Goal: Find specific page/section

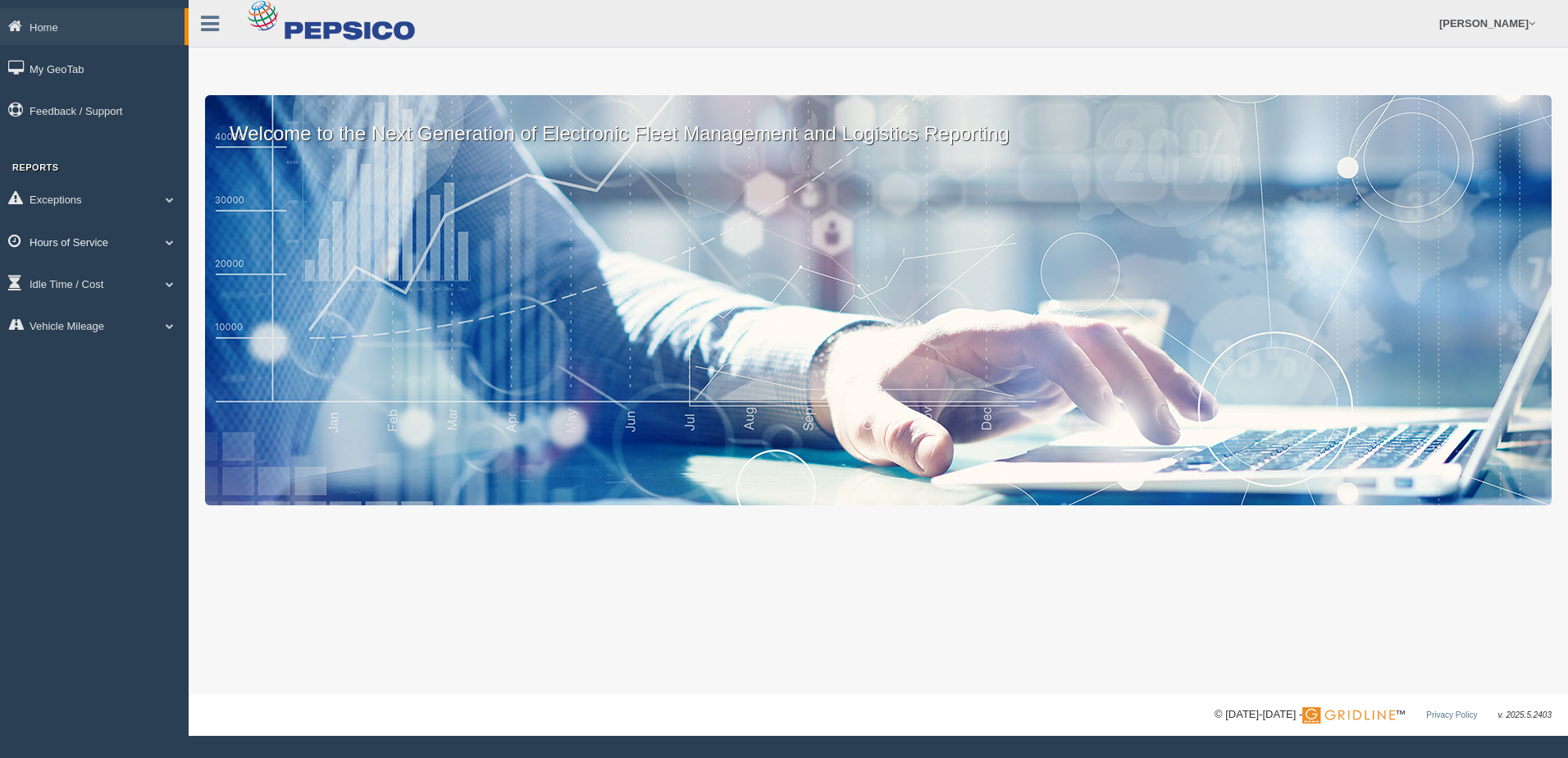
click at [78, 243] on link "Hours of Service" at bounding box center [94, 241] width 188 height 37
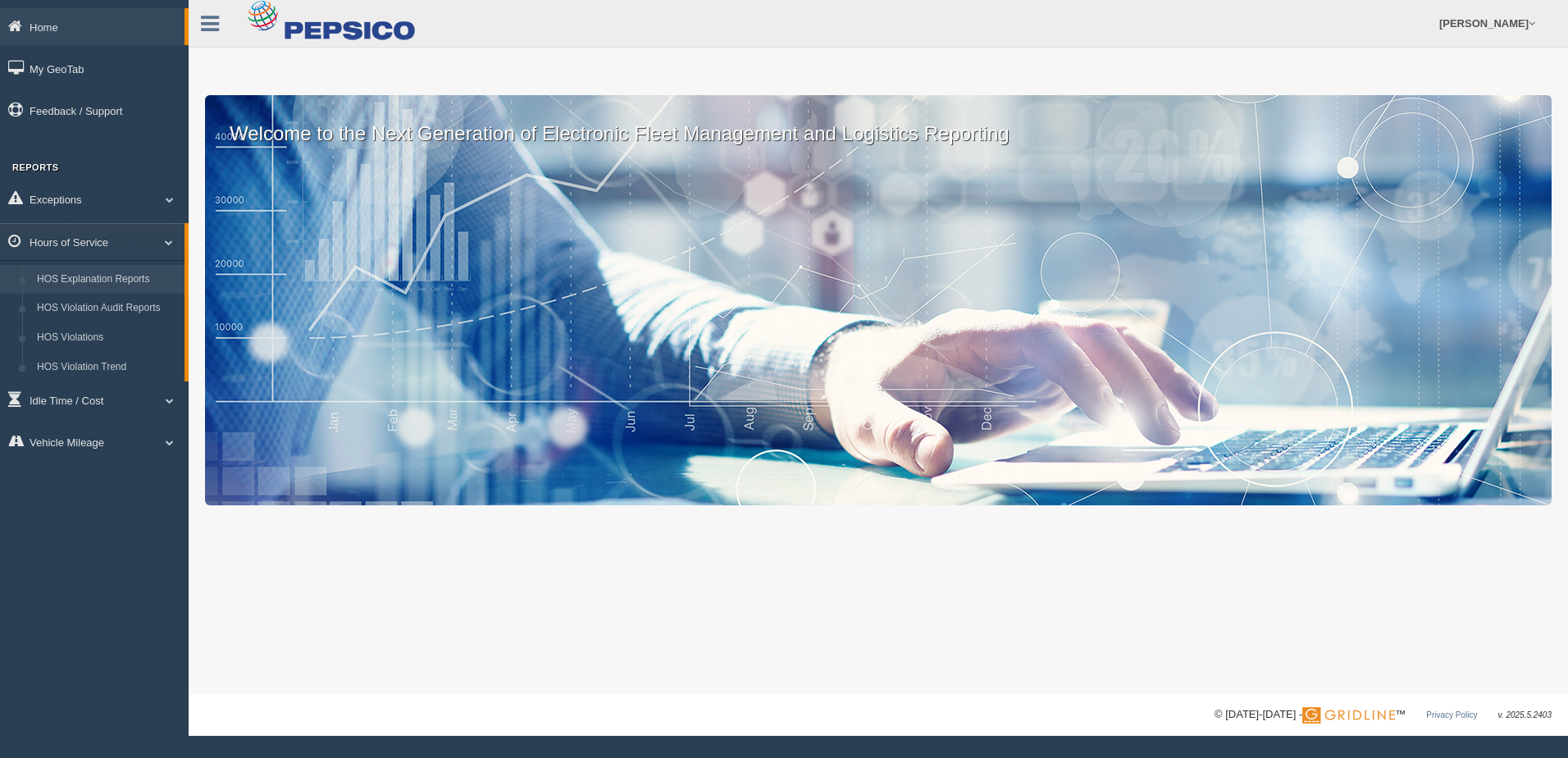
click at [81, 275] on link "HOS Explanation Reports" at bounding box center [107, 280] width 155 height 30
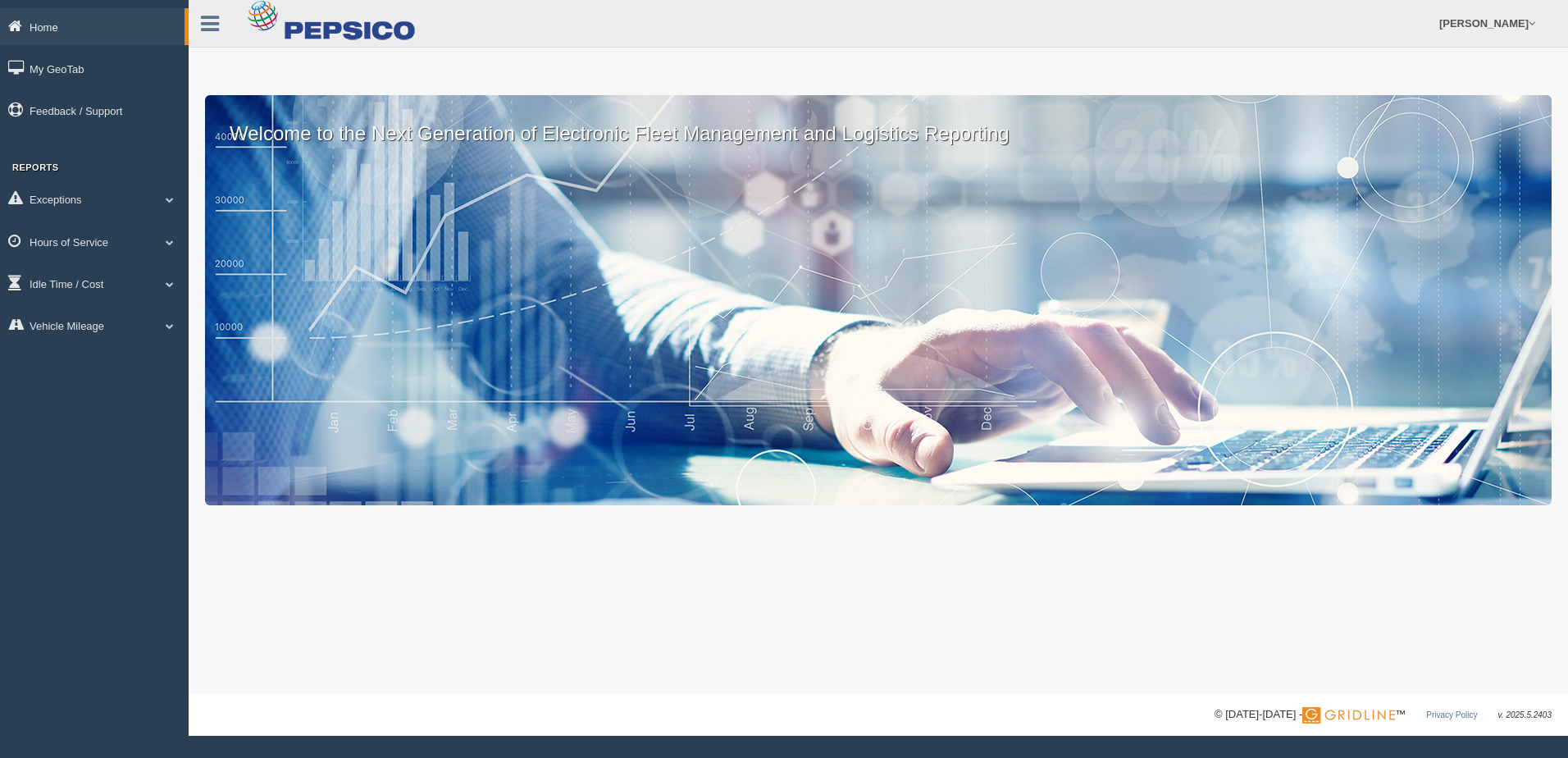
click at [27, 23] on icon at bounding box center [18, 26] width 21 height 15
click at [61, 25] on link "Home" at bounding box center [92, 27] width 185 height 37
click at [211, 24] on icon at bounding box center [210, 23] width 18 height 21
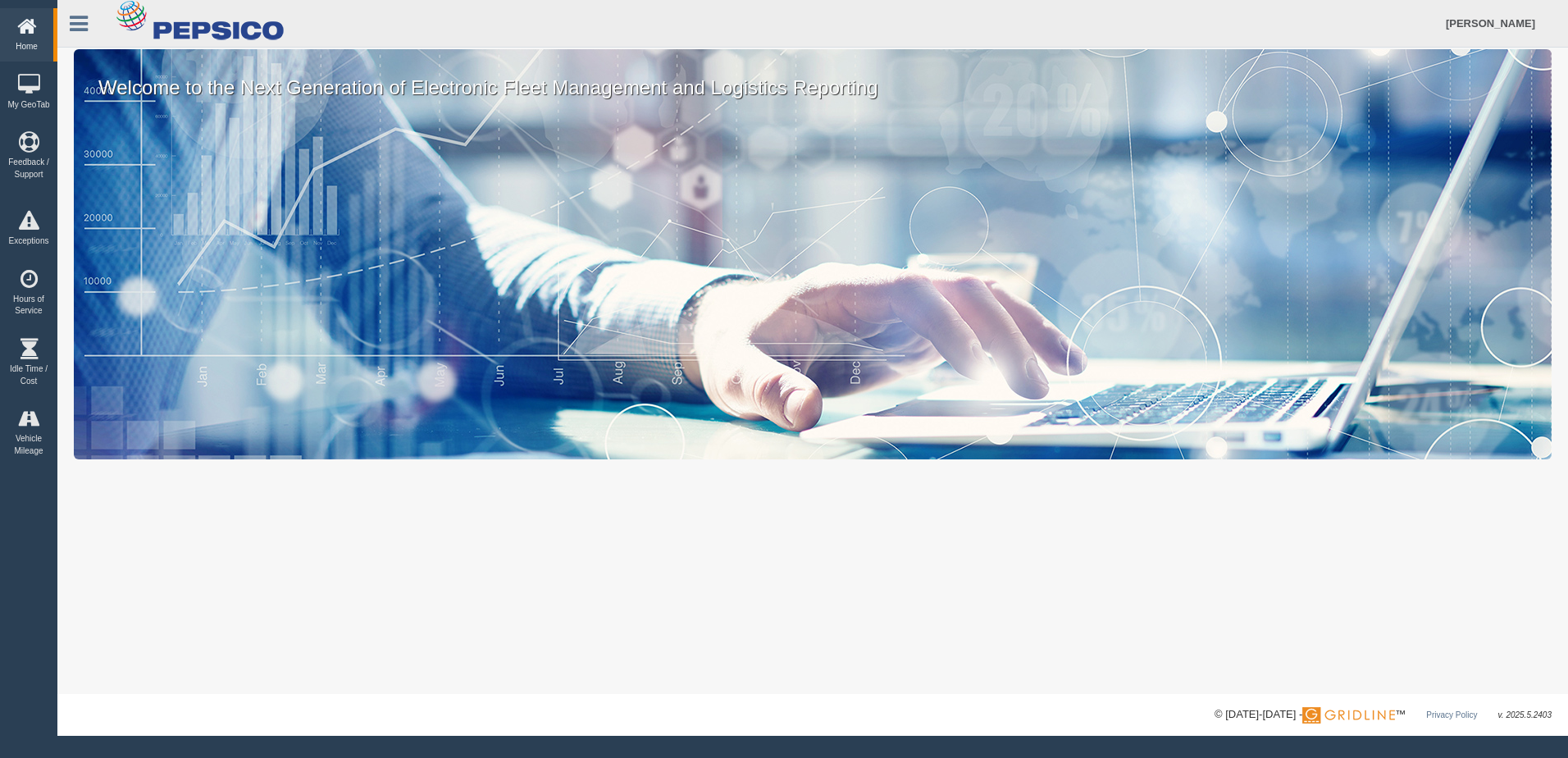
click at [24, 31] on icon at bounding box center [26, 27] width 45 height 20
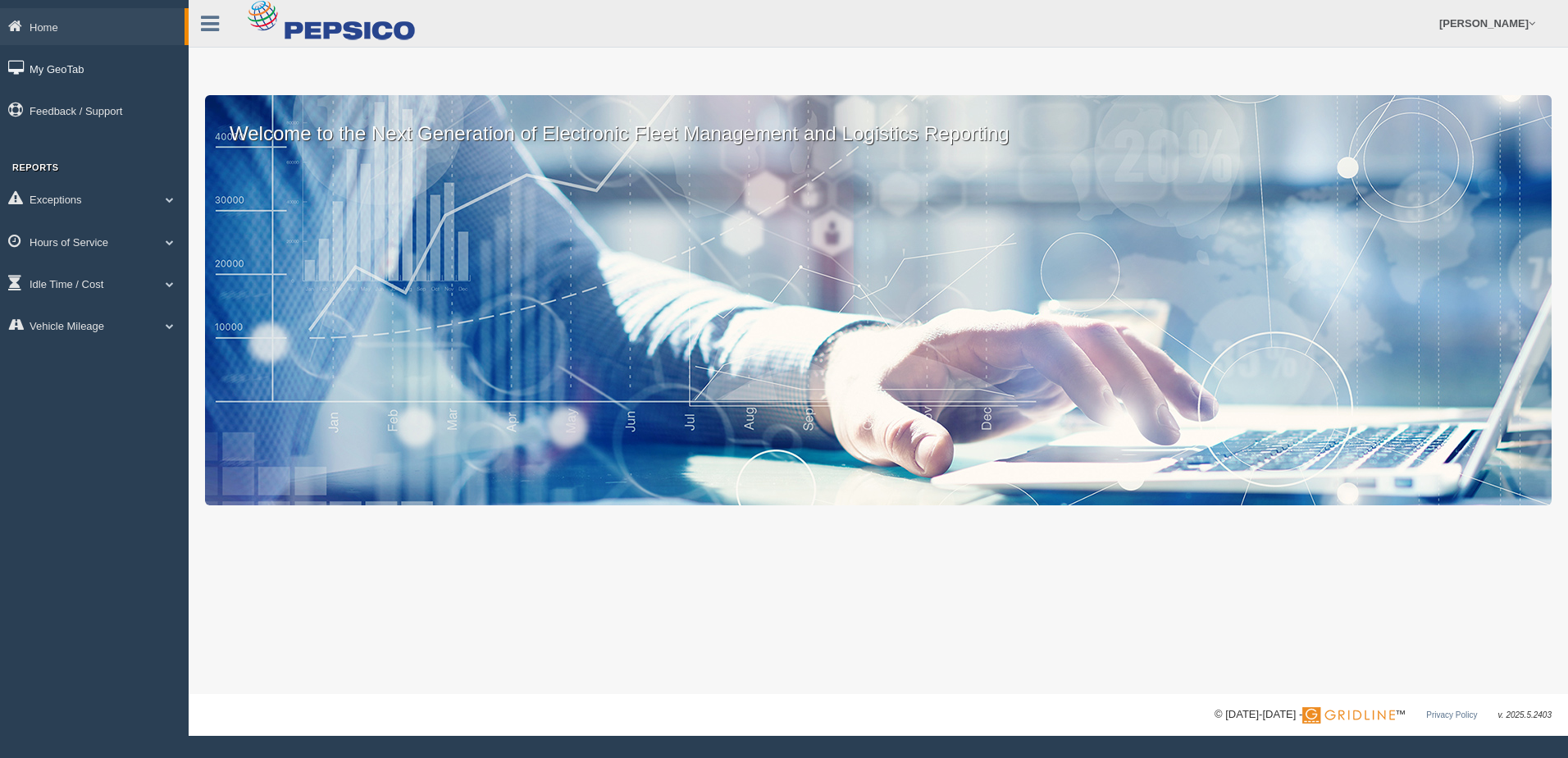
click at [64, 66] on link "My GeoTab" at bounding box center [94, 68] width 188 height 37
